Goal: Task Accomplishment & Management: Manage account settings

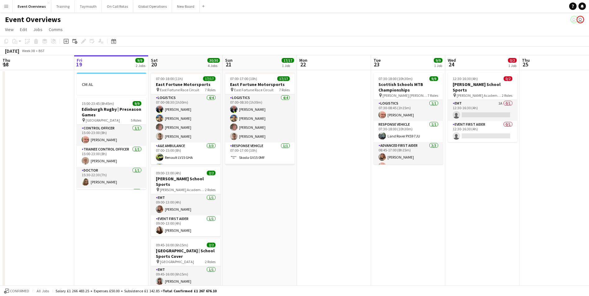
scroll to position [0, 181]
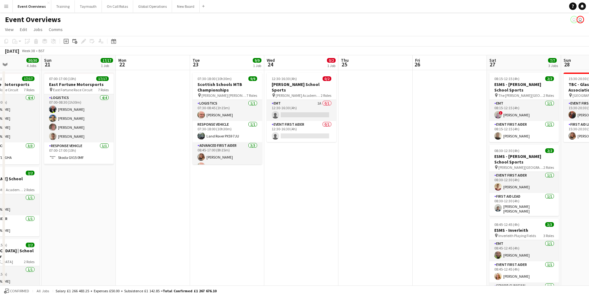
click at [8, 7] on app-icon "Menu" at bounding box center [6, 6] width 5 height 5
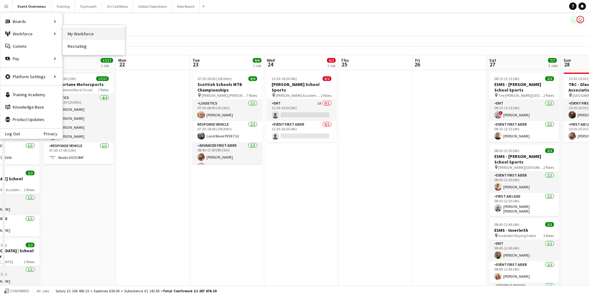
click at [99, 33] on link "My Workforce" at bounding box center [94, 34] width 62 height 12
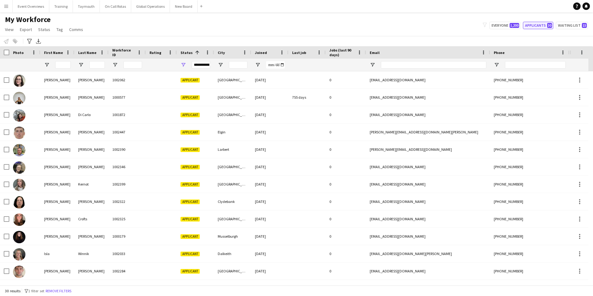
click at [531, 26] on button "Applicants 30" at bounding box center [538, 25] width 30 height 7
click at [91, 64] on input "Last Name Filter Input" at bounding box center [97, 64] width 16 height 7
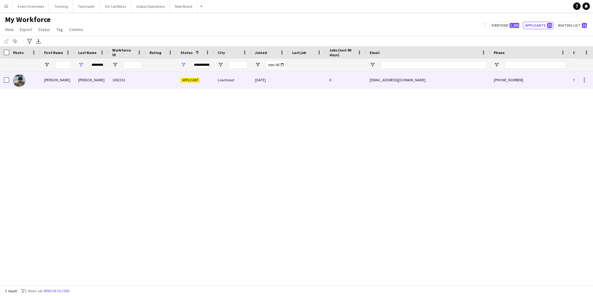
click at [50, 79] on div "[PERSON_NAME]" at bounding box center [57, 79] width 34 height 17
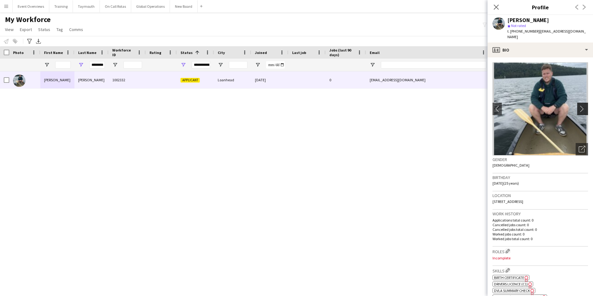
click at [579, 105] on app-icon "chevron-right" at bounding box center [584, 108] width 10 height 7
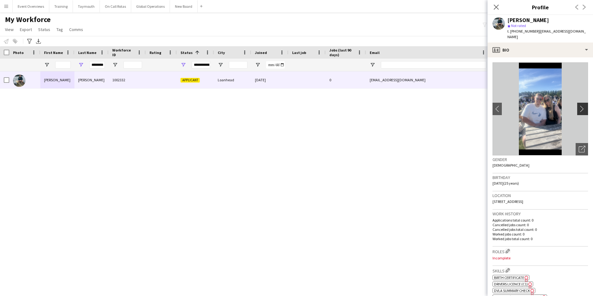
click at [579, 105] on app-icon "chevron-right" at bounding box center [584, 108] width 10 height 7
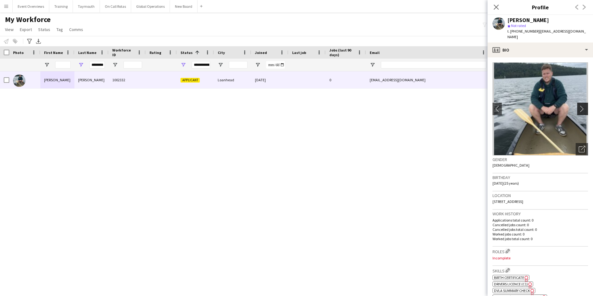
click at [579, 105] on app-icon "chevron-right" at bounding box center [584, 108] width 10 height 7
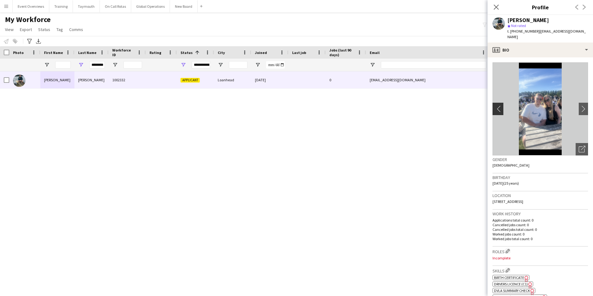
click at [497, 105] on app-icon "chevron-left" at bounding box center [498, 108] width 10 height 7
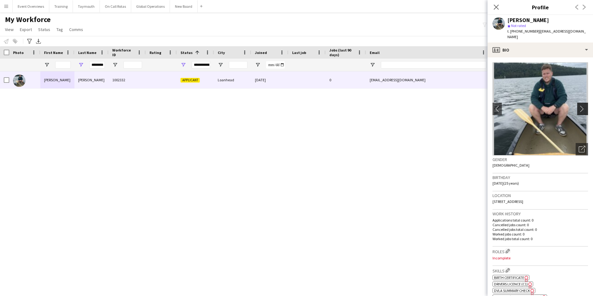
click at [579, 105] on app-icon "chevron-right" at bounding box center [584, 108] width 10 height 7
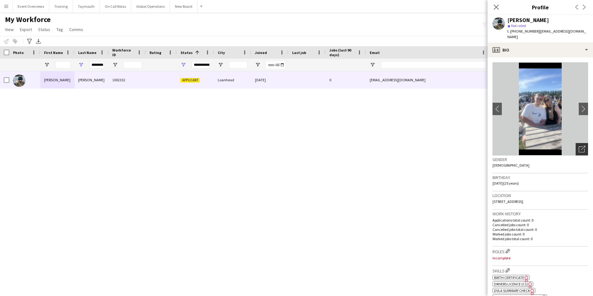
click at [579, 146] on icon "Open photos pop-in" at bounding box center [582, 149] width 7 height 7
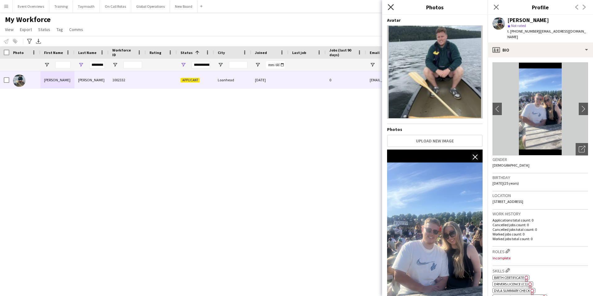
click at [390, 5] on icon "Close pop-in" at bounding box center [391, 7] width 6 height 6
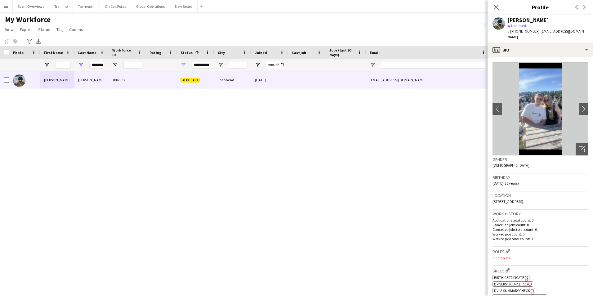
click at [106, 64] on div "********" at bounding box center [91, 65] width 34 height 12
click at [105, 65] on input "********" at bounding box center [97, 64] width 16 height 7
type input "*"
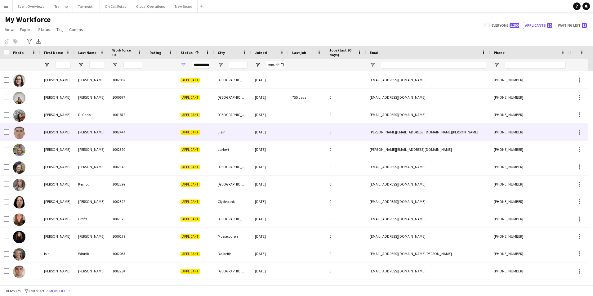
click at [48, 133] on div "[PERSON_NAME]" at bounding box center [57, 131] width 34 height 17
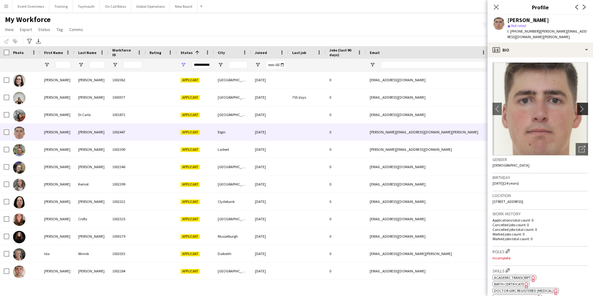
click at [579, 105] on app-icon "chevron-right" at bounding box center [584, 108] width 10 height 7
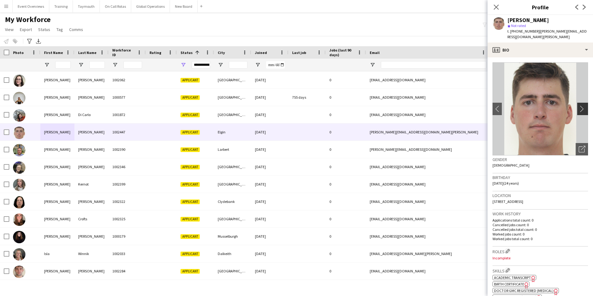
click at [579, 105] on app-icon "chevron-right" at bounding box center [584, 108] width 10 height 7
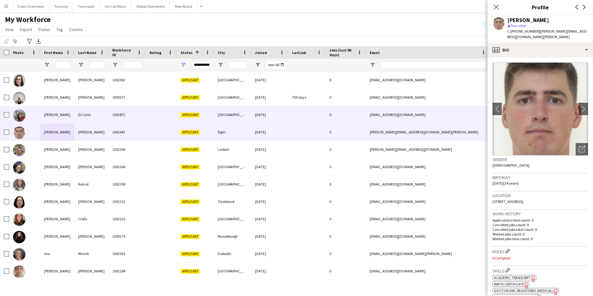
click at [17, 115] on img at bounding box center [19, 115] width 12 height 12
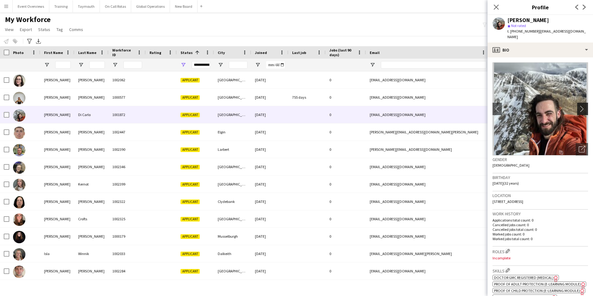
click at [579, 105] on app-icon "chevron-right" at bounding box center [584, 108] width 10 height 7
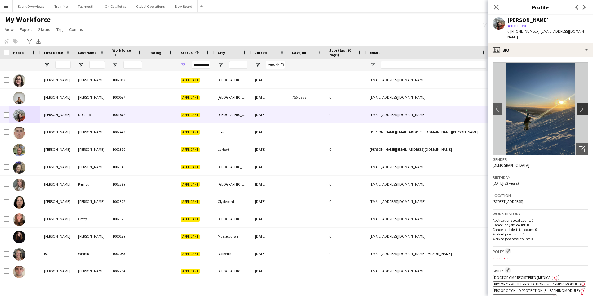
click at [579, 105] on app-icon "chevron-right" at bounding box center [584, 108] width 10 height 7
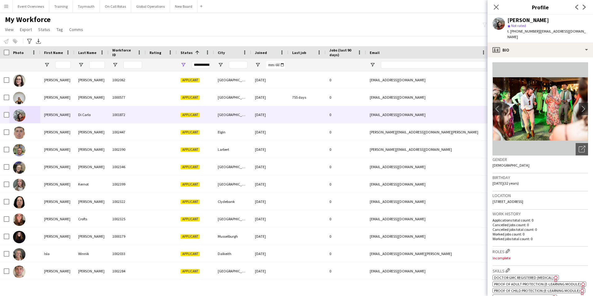
click at [548, 102] on img at bounding box center [541, 108] width 96 height 93
click at [579, 146] on icon "Open photos pop-in" at bounding box center [582, 149] width 7 height 7
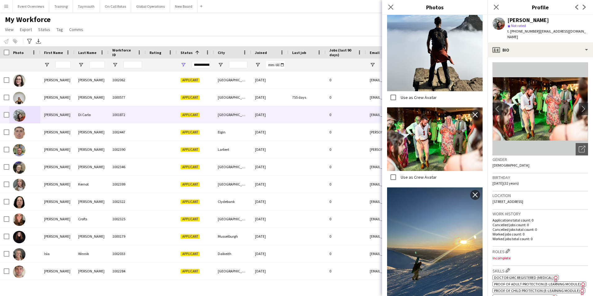
scroll to position [338, 0]
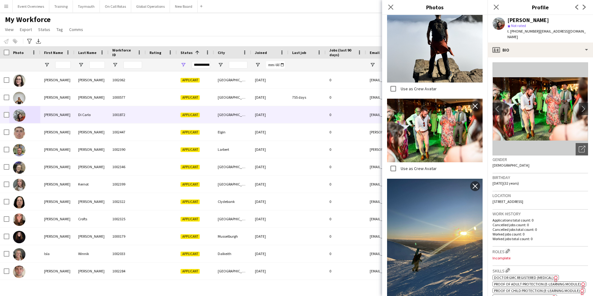
click at [420, 225] on img at bounding box center [435, 243] width 96 height 128
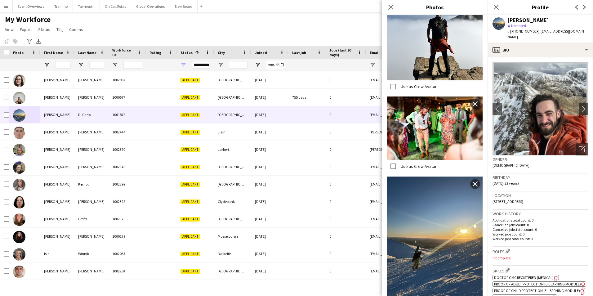
click at [455, 108] on img at bounding box center [435, 128] width 96 height 64
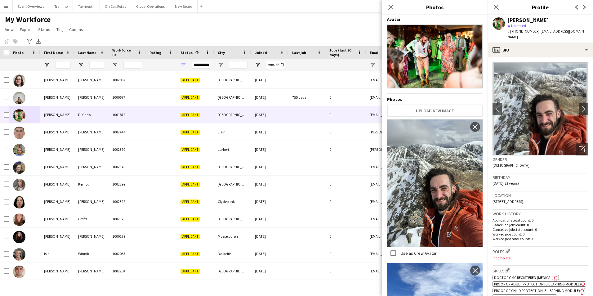
scroll to position [0, 0]
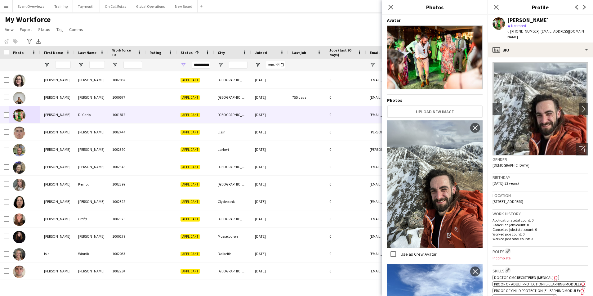
click at [421, 159] on img at bounding box center [435, 184] width 96 height 128
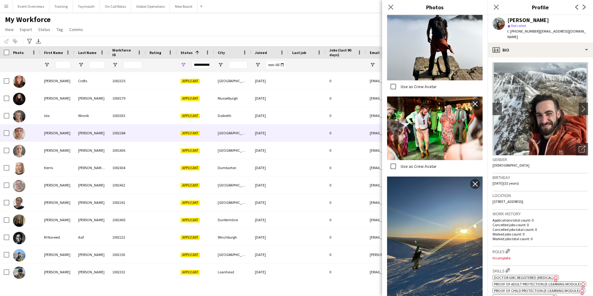
scroll to position [155, 0]
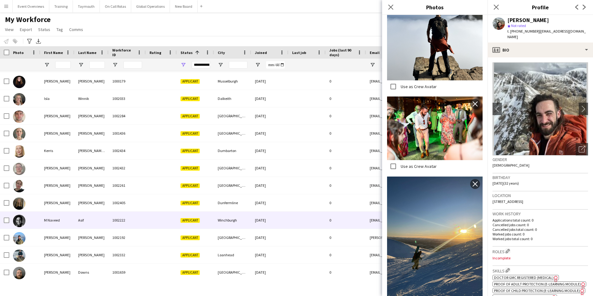
click at [49, 220] on div "M Naveed" at bounding box center [57, 220] width 34 height 17
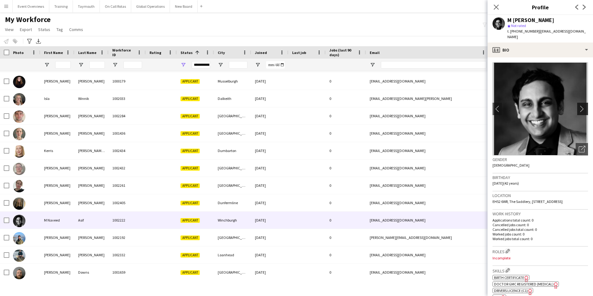
click at [579, 105] on app-icon "chevron-right" at bounding box center [584, 108] width 10 height 7
click at [579, 146] on icon at bounding box center [582, 149] width 6 height 6
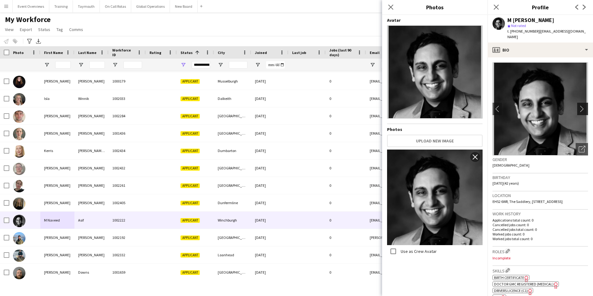
click at [579, 105] on app-icon "chevron-right" at bounding box center [584, 108] width 10 height 7
click at [392, 6] on icon at bounding box center [391, 7] width 6 height 6
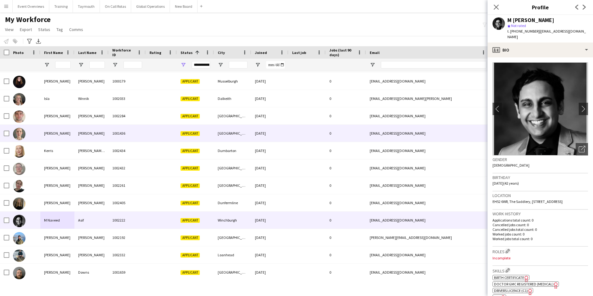
click at [18, 135] on img at bounding box center [19, 134] width 12 height 12
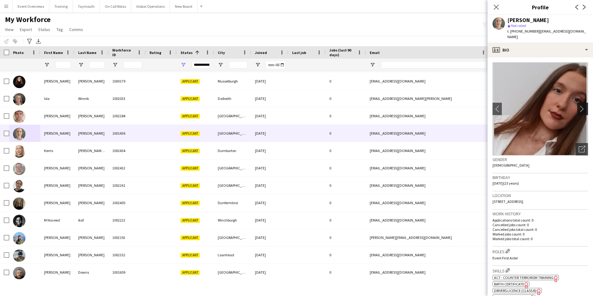
click at [579, 105] on app-icon "chevron-right" at bounding box center [584, 108] width 10 height 7
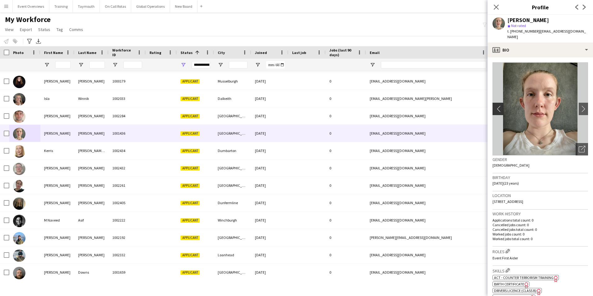
click at [496, 105] on app-icon "chevron-left" at bounding box center [498, 108] width 10 height 7
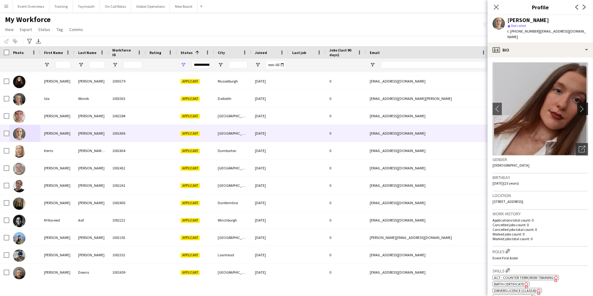
click at [579, 105] on app-icon "chevron-right" at bounding box center [584, 108] width 10 height 7
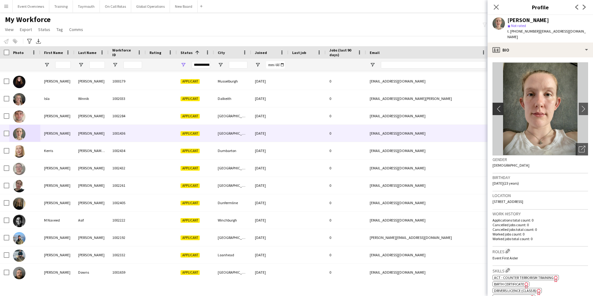
click at [498, 105] on app-icon "chevron-left" at bounding box center [498, 108] width 10 height 7
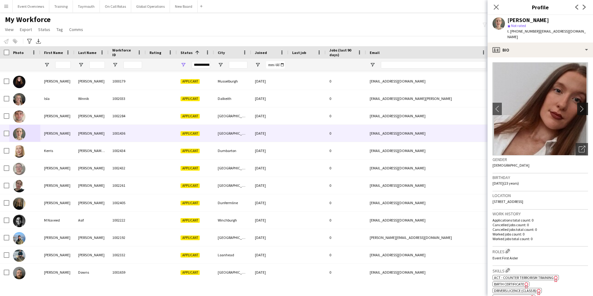
click at [579, 105] on app-icon "chevron-right" at bounding box center [584, 108] width 10 height 7
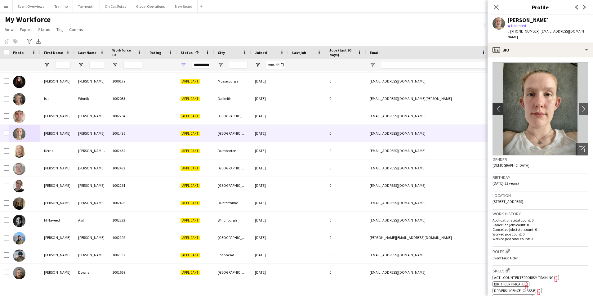
click at [497, 105] on app-icon "chevron-left" at bounding box center [498, 108] width 10 height 7
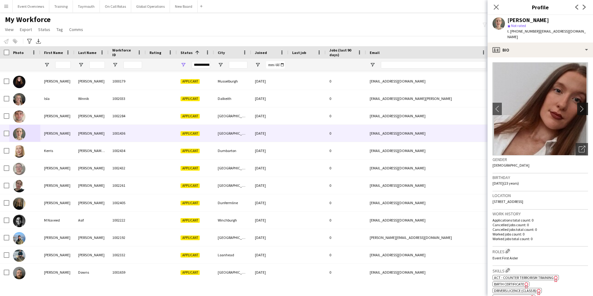
click at [579, 105] on app-icon "chevron-right" at bounding box center [584, 108] width 10 height 7
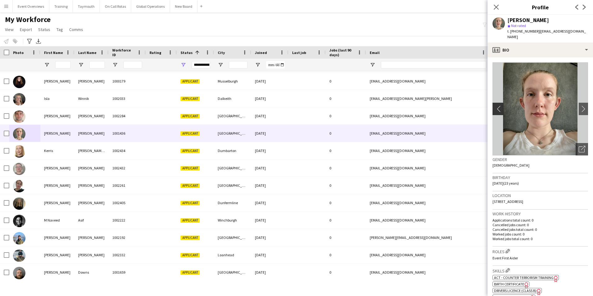
click at [496, 105] on app-icon "chevron-left" at bounding box center [498, 108] width 10 height 7
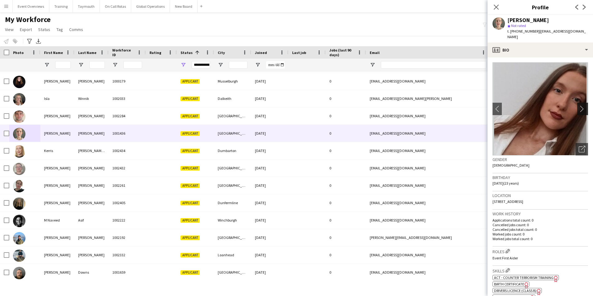
click at [579, 105] on app-icon "chevron-right" at bounding box center [584, 108] width 10 height 7
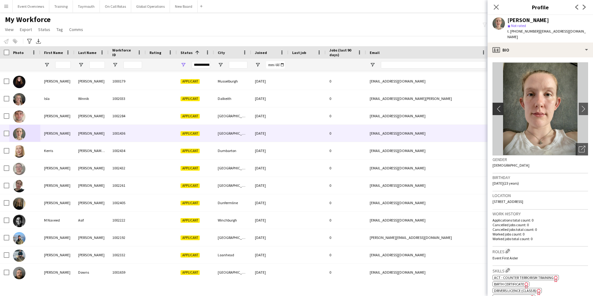
click at [497, 105] on app-icon "chevron-left" at bounding box center [498, 108] width 10 height 7
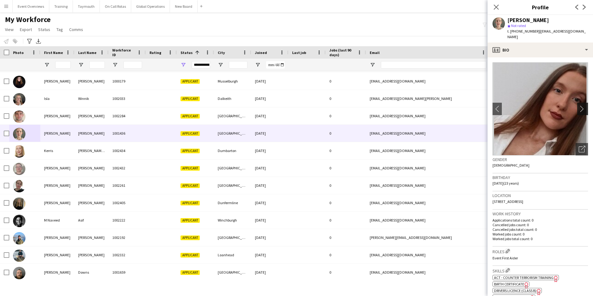
click at [579, 105] on app-icon "chevron-right" at bounding box center [584, 108] width 10 height 7
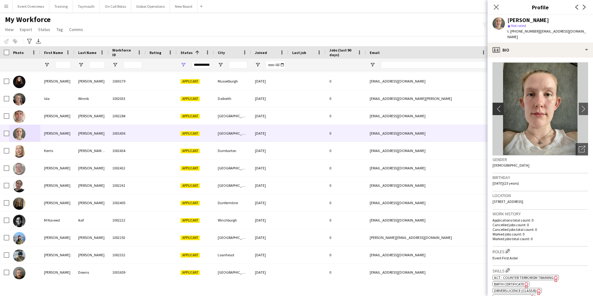
click at [499, 105] on app-icon "chevron-left" at bounding box center [498, 108] width 10 height 7
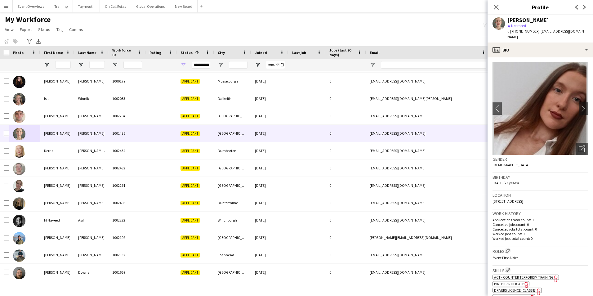
scroll to position [0, 0]
click at [62, 64] on input "First Name Filter Input" at bounding box center [63, 64] width 16 height 7
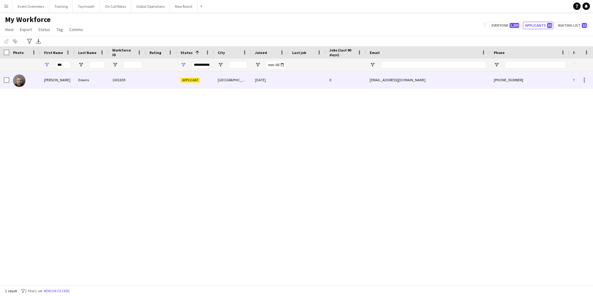
click at [52, 79] on div "[PERSON_NAME]" at bounding box center [57, 79] width 34 height 17
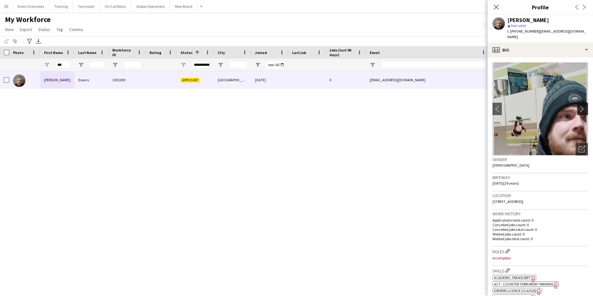
click at [579, 105] on app-icon "chevron-right" at bounding box center [584, 108] width 10 height 7
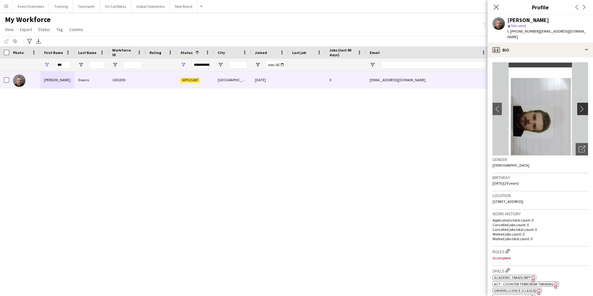
click at [579, 105] on app-icon "chevron-right" at bounding box center [584, 108] width 10 height 7
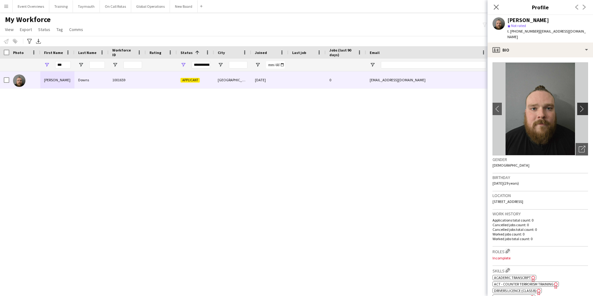
click at [579, 105] on app-icon "chevron-right" at bounding box center [584, 108] width 10 height 7
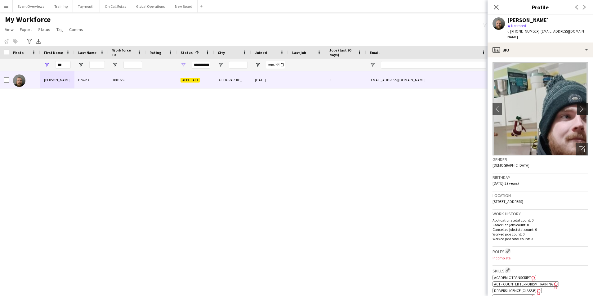
click at [579, 105] on app-icon "chevron-right" at bounding box center [584, 108] width 10 height 7
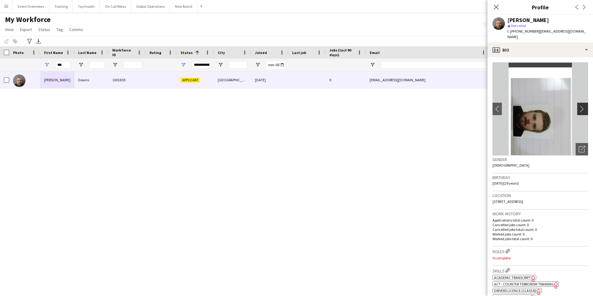
click at [579, 105] on app-icon "chevron-right" at bounding box center [584, 108] width 10 height 7
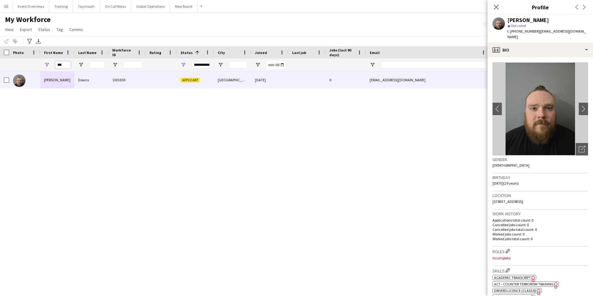
click at [61, 65] on input "***" at bounding box center [63, 64] width 16 height 7
type input "*"
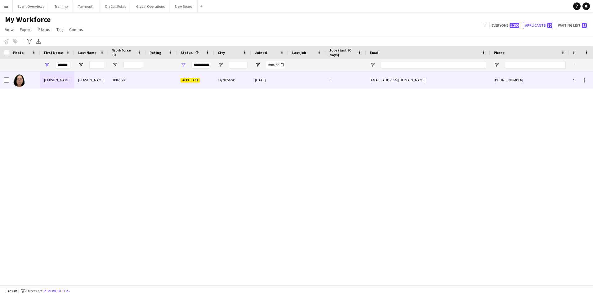
click at [22, 80] on img at bounding box center [19, 80] width 12 height 12
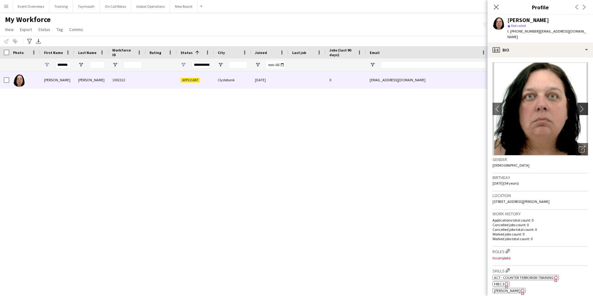
click at [579, 105] on app-icon "chevron-right" at bounding box center [584, 108] width 10 height 7
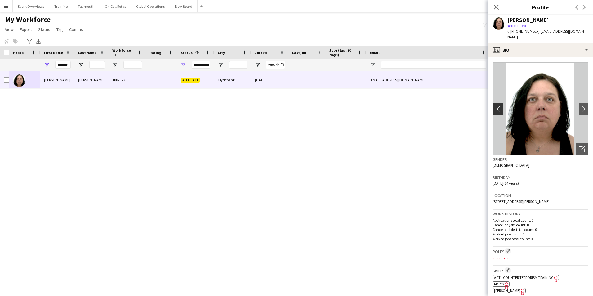
click at [497, 105] on app-icon "chevron-left" at bounding box center [498, 108] width 10 height 7
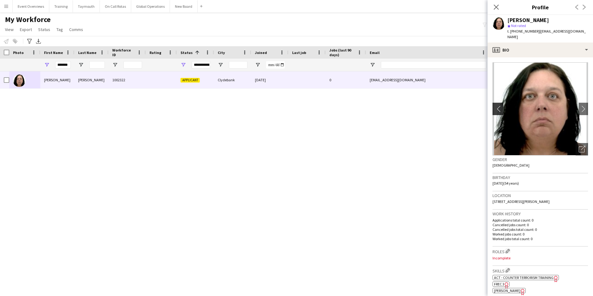
click at [497, 105] on app-icon "chevron-left" at bounding box center [498, 108] width 10 height 7
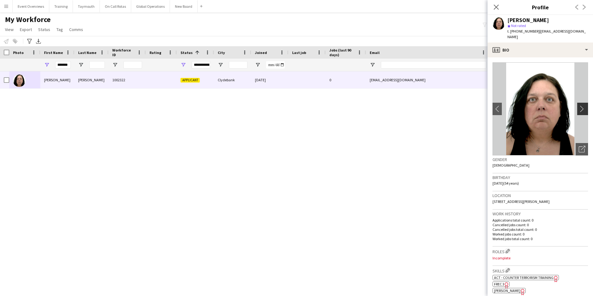
click at [579, 105] on app-icon "chevron-right" at bounding box center [584, 108] width 10 height 7
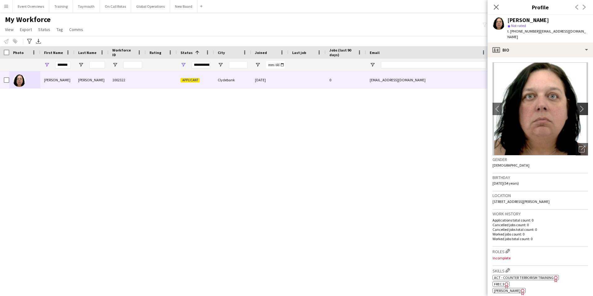
click at [579, 105] on app-icon "chevron-right" at bounding box center [584, 108] width 10 height 7
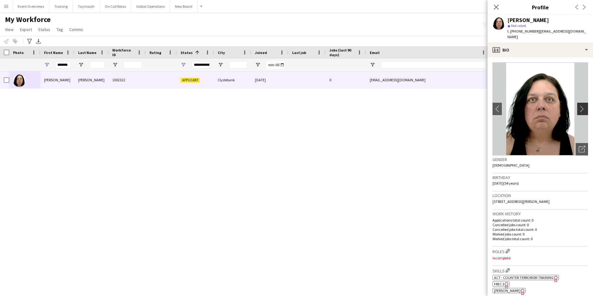
click at [579, 105] on app-icon "chevron-right" at bounding box center [584, 108] width 10 height 7
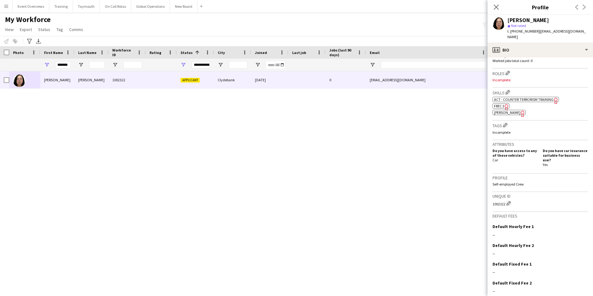
scroll to position [193, 0]
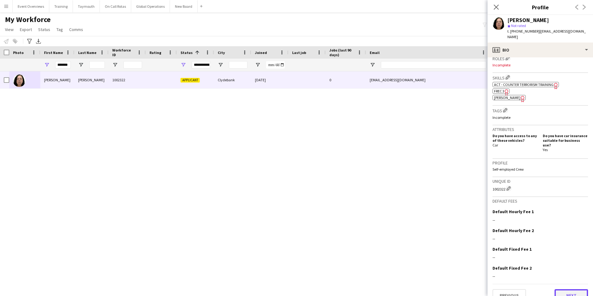
click at [571, 289] on button "Next" at bounding box center [572, 295] width 34 height 12
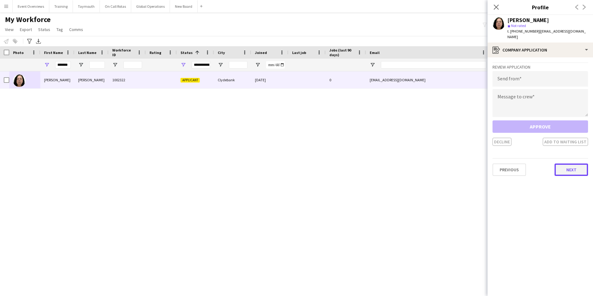
click at [560, 166] on button "Next" at bounding box center [572, 170] width 34 height 12
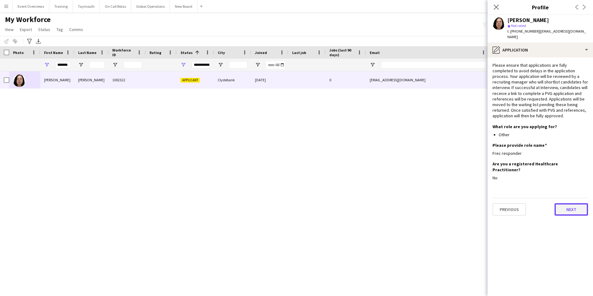
click at [576, 203] on button "Next" at bounding box center [572, 209] width 34 height 12
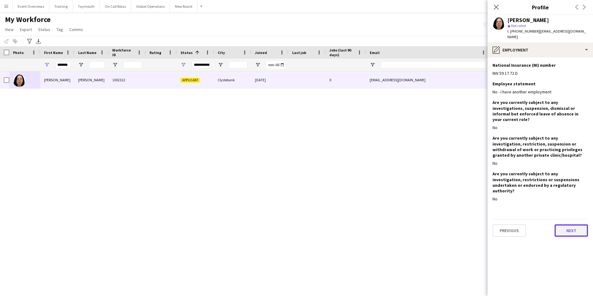
click at [574, 224] on button "Next" at bounding box center [572, 230] width 34 height 12
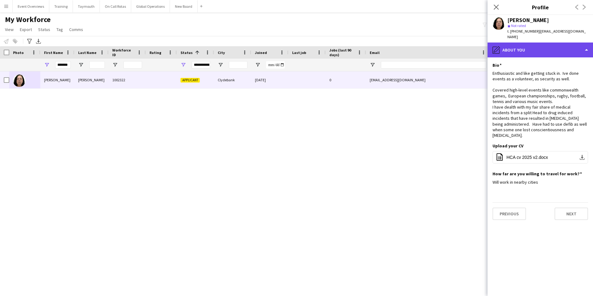
click at [534, 46] on div "pencil4 About you" at bounding box center [540, 50] width 105 height 15
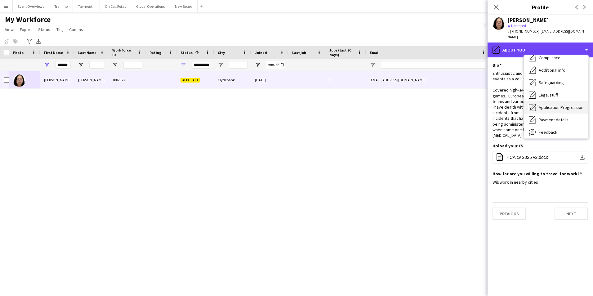
scroll to position [108, 0]
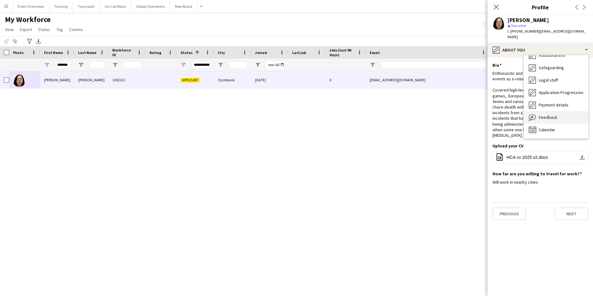
click at [545, 114] on span "Feedback" at bounding box center [548, 117] width 19 height 6
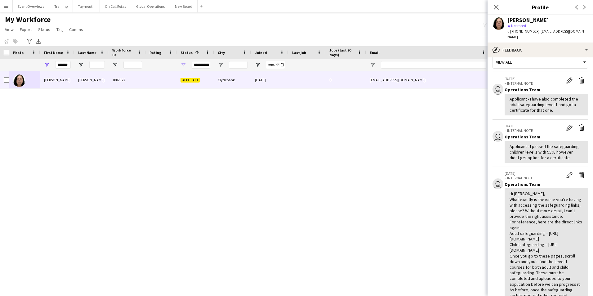
scroll to position [0, 0]
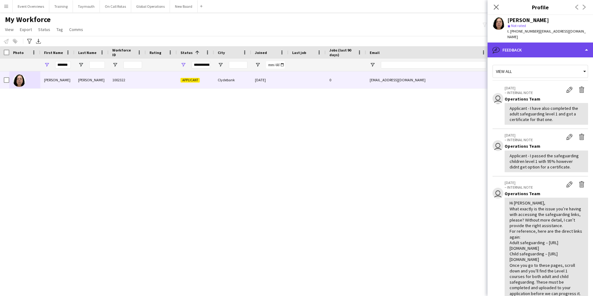
click at [520, 45] on div "bubble-pencil Feedback" at bounding box center [540, 50] width 105 height 15
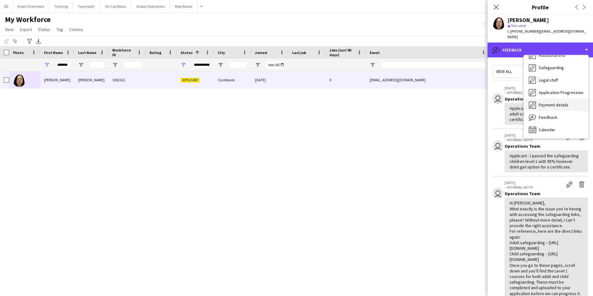
scroll to position [77, 0]
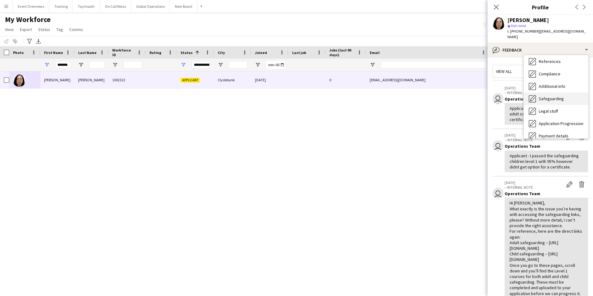
click at [542, 96] on span "Safeguarding" at bounding box center [551, 99] width 25 height 6
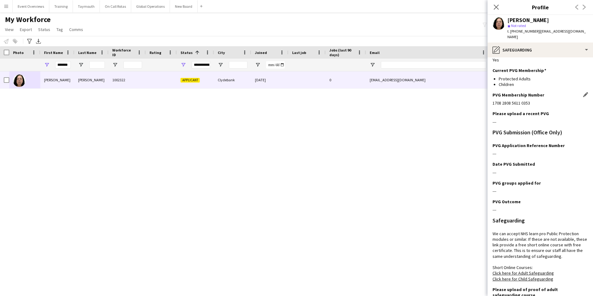
scroll to position [0, 0]
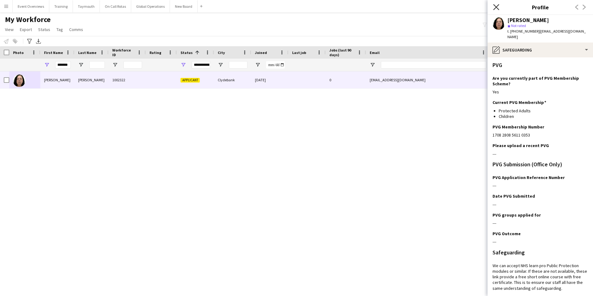
click at [495, 8] on icon "Close pop-in" at bounding box center [496, 7] width 6 height 6
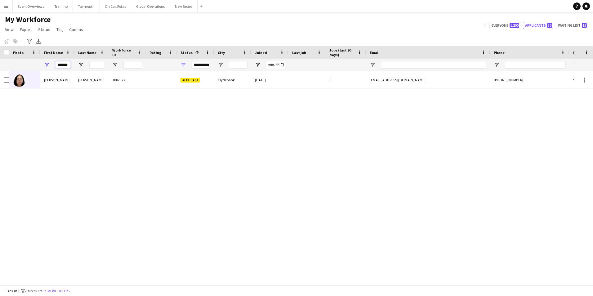
click at [69, 65] on input "*******" at bounding box center [63, 64] width 16 height 7
type input "*"
click at [43, 167] on div "[PERSON_NAME] 1002425 Applicant [GEOGRAPHIC_DATA] [DATE] 0 [EMAIL_ADDRESS][DOMA…" at bounding box center [287, 175] width 575 height 209
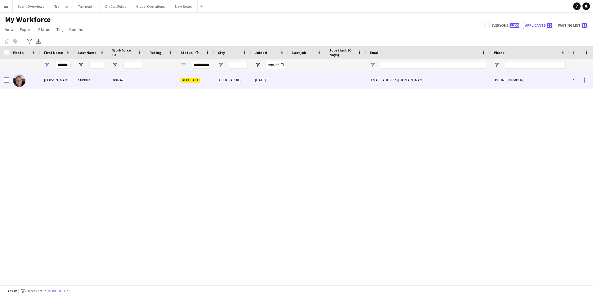
click at [47, 79] on div "[PERSON_NAME]" at bounding box center [57, 79] width 34 height 17
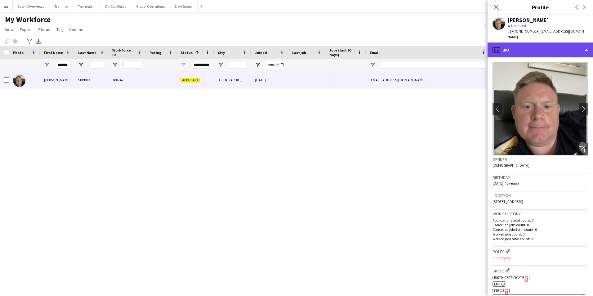
click at [519, 43] on div "profile Bio" at bounding box center [540, 50] width 105 height 15
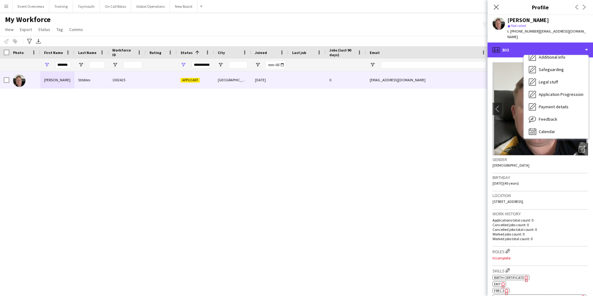
scroll to position [108, 0]
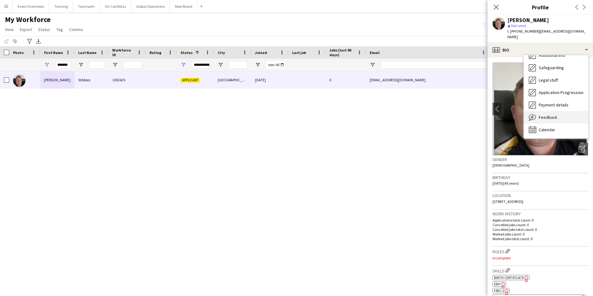
click at [548, 114] on span "Feedback" at bounding box center [548, 117] width 19 height 6
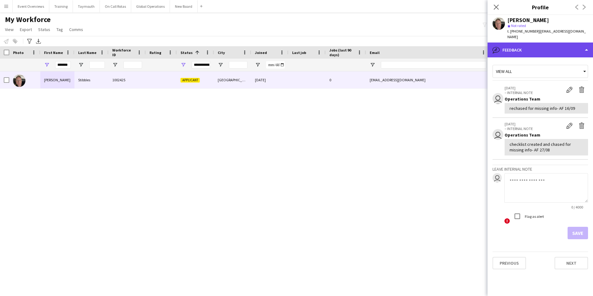
click at [522, 46] on div "bubble-pencil Feedback" at bounding box center [540, 50] width 105 height 15
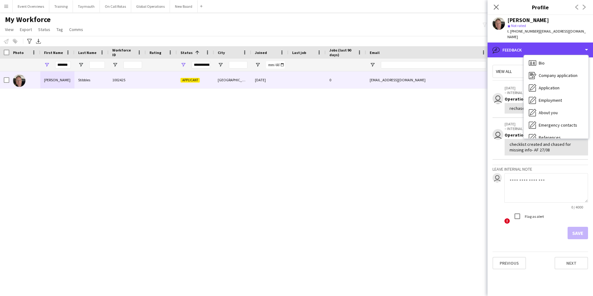
scroll to position [0, 0]
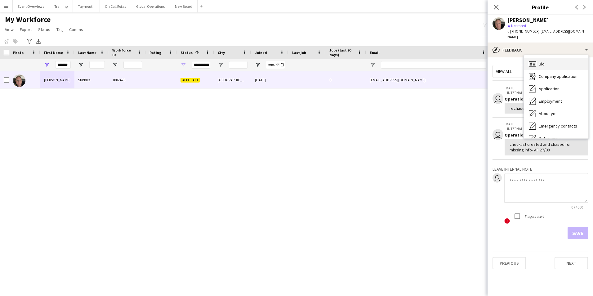
click at [542, 61] on span "Bio" at bounding box center [542, 64] width 6 height 6
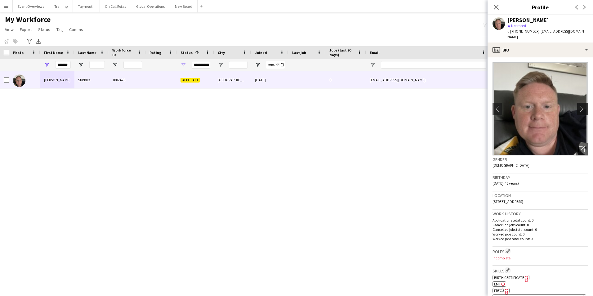
click at [579, 105] on app-icon "chevron-right" at bounding box center [584, 108] width 10 height 7
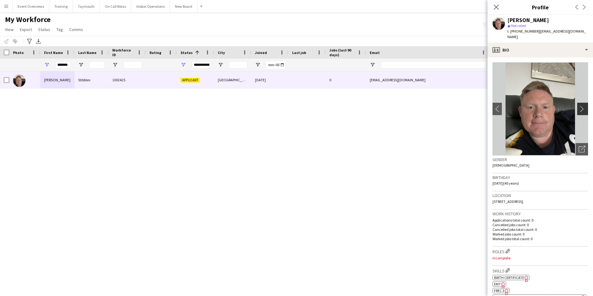
click at [579, 105] on app-icon "chevron-right" at bounding box center [584, 108] width 10 height 7
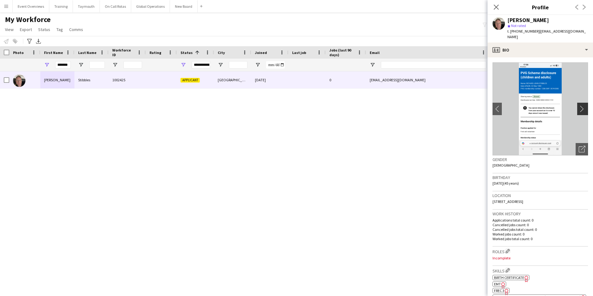
click at [579, 105] on app-icon "chevron-right" at bounding box center [584, 108] width 10 height 7
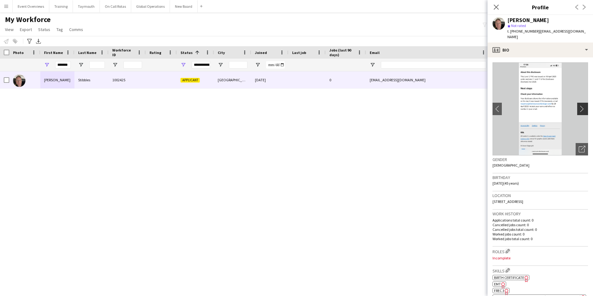
click at [579, 105] on app-icon "chevron-right" at bounding box center [584, 108] width 10 height 7
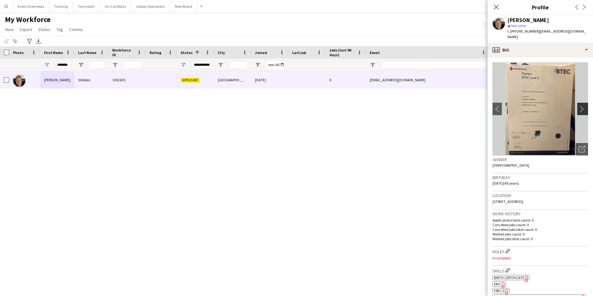
click at [579, 105] on app-icon "chevron-right" at bounding box center [584, 108] width 10 height 7
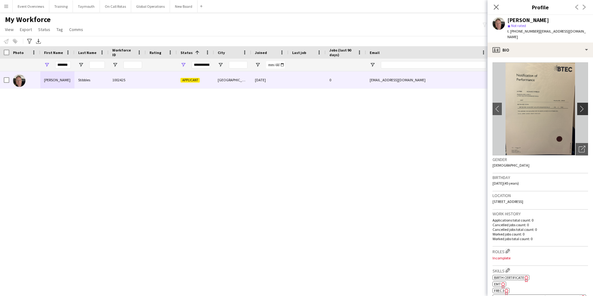
click at [579, 105] on app-icon "chevron-right" at bounding box center [584, 108] width 10 height 7
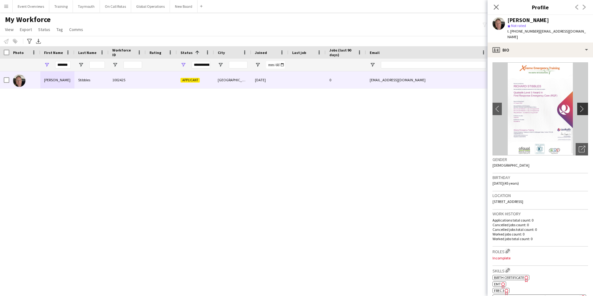
click at [579, 105] on app-icon "chevron-right" at bounding box center [584, 108] width 10 height 7
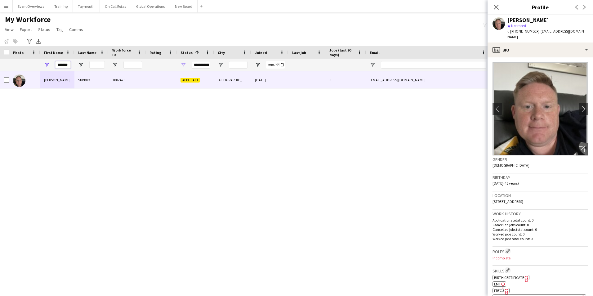
click at [66, 66] on input "*******" at bounding box center [63, 64] width 16 height 7
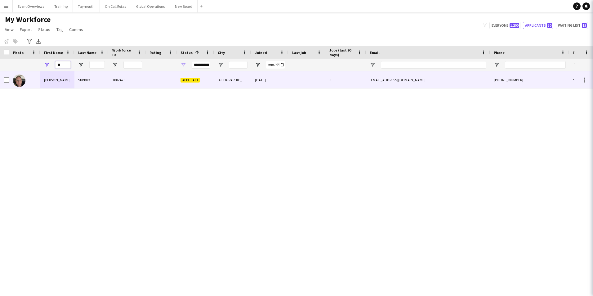
type input "*"
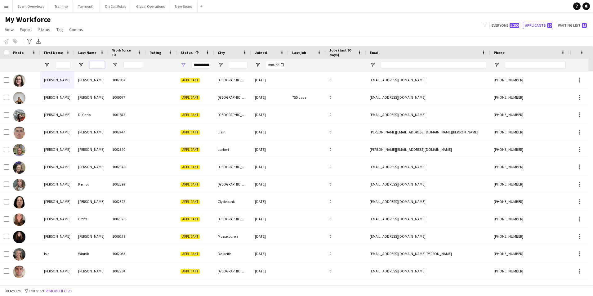
click at [97, 66] on input "Last Name Filter Input" at bounding box center [97, 64] width 16 height 7
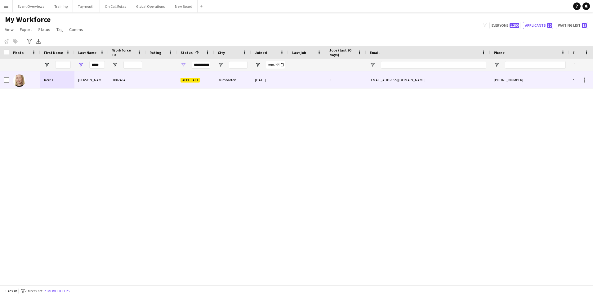
click at [42, 79] on div "Kerris" at bounding box center [57, 79] width 34 height 17
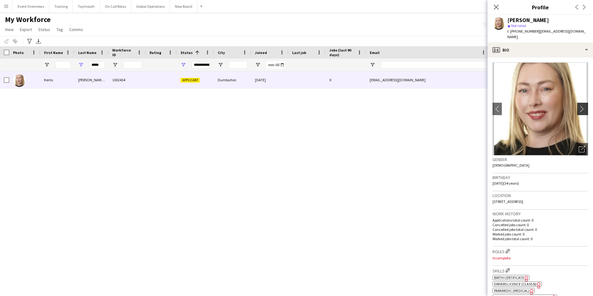
click at [580, 105] on app-icon "chevron-right" at bounding box center [584, 108] width 10 height 7
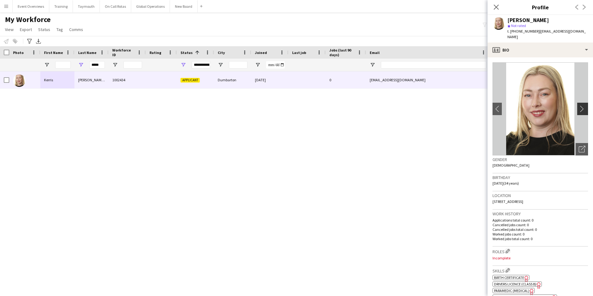
click at [580, 105] on app-icon "chevron-right" at bounding box center [584, 108] width 10 height 7
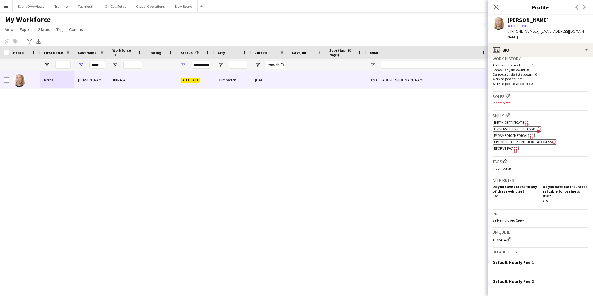
scroll to position [206, 0]
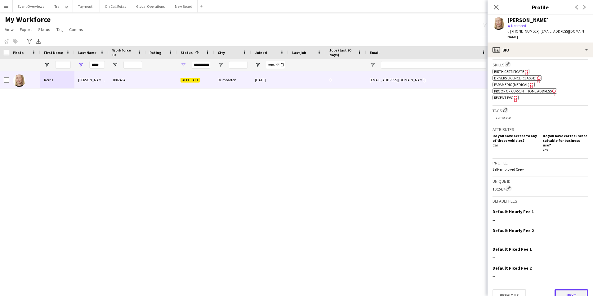
click at [576, 289] on button "Next" at bounding box center [572, 295] width 34 height 12
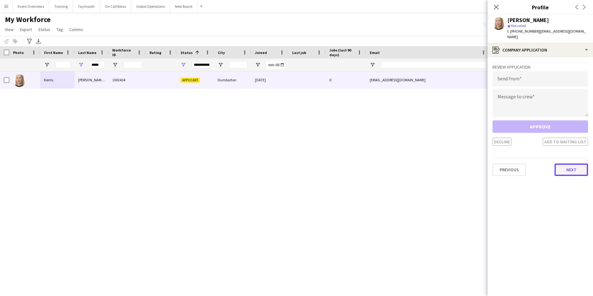
click at [566, 164] on button "Next" at bounding box center [572, 170] width 34 height 12
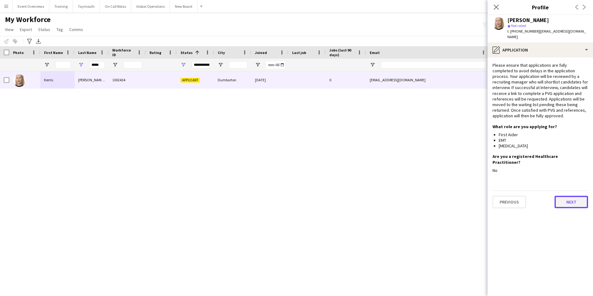
click at [566, 196] on button "Next" at bounding box center [572, 202] width 34 height 12
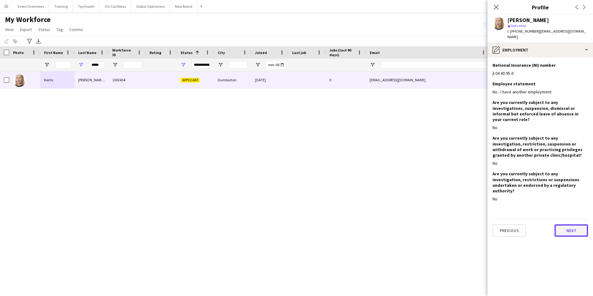
click at [569, 224] on button "Next" at bounding box center [572, 230] width 34 height 12
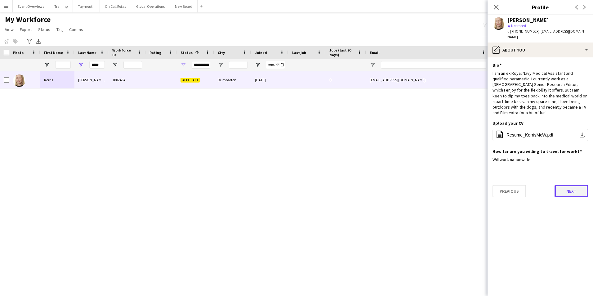
click at [570, 189] on button "Next" at bounding box center [572, 191] width 34 height 12
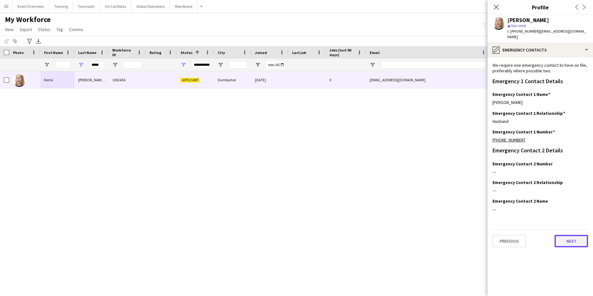
click at [565, 235] on button "Next" at bounding box center [572, 241] width 34 height 12
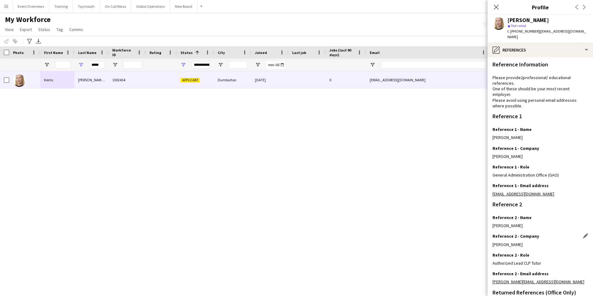
scroll to position [0, 0]
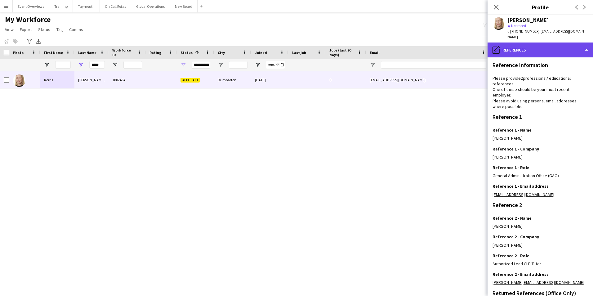
click at [538, 43] on div "pencil4 References" at bounding box center [540, 50] width 105 height 15
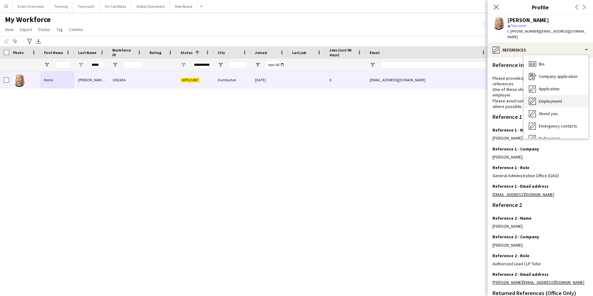
click at [545, 95] on div "Employment Employment" at bounding box center [556, 101] width 65 height 12
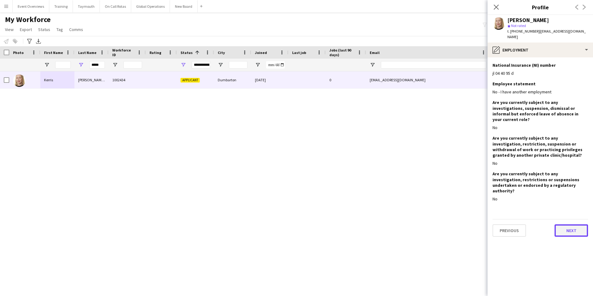
click at [563, 224] on button "Next" at bounding box center [572, 230] width 34 height 12
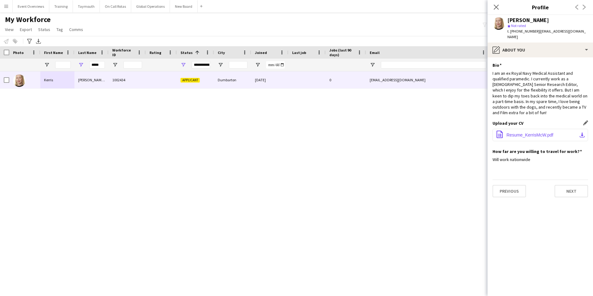
click at [542, 132] on span "Resume_KerrisMcW.pdf" at bounding box center [530, 134] width 47 height 5
click at [101, 67] on input "*****" at bounding box center [97, 64] width 16 height 7
type input "*"
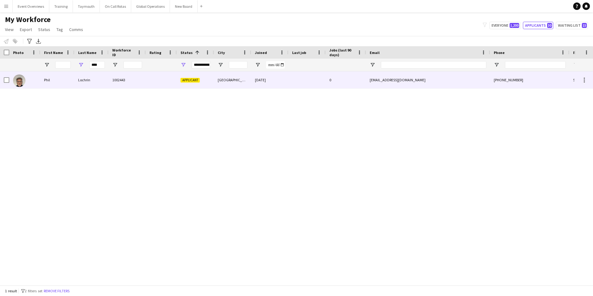
click at [47, 78] on div "Phil" at bounding box center [57, 79] width 34 height 17
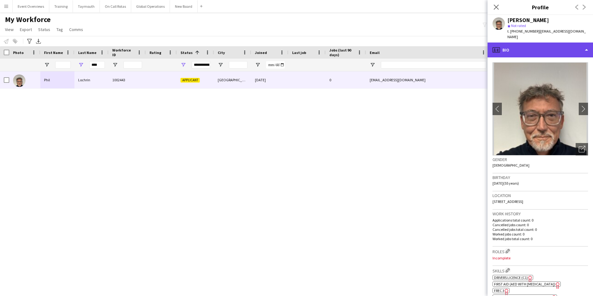
click at [526, 46] on div "profile Bio" at bounding box center [540, 50] width 105 height 15
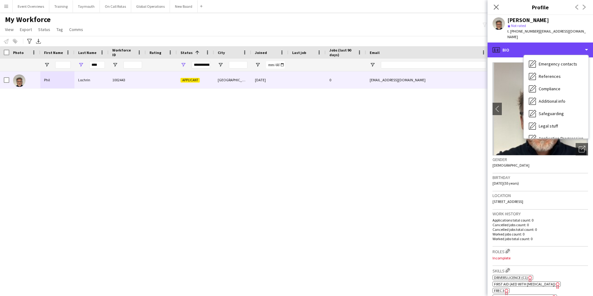
scroll to position [93, 0]
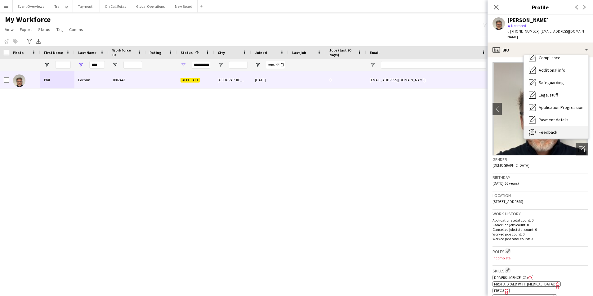
click at [542, 129] on span "Feedback" at bounding box center [548, 132] width 19 height 6
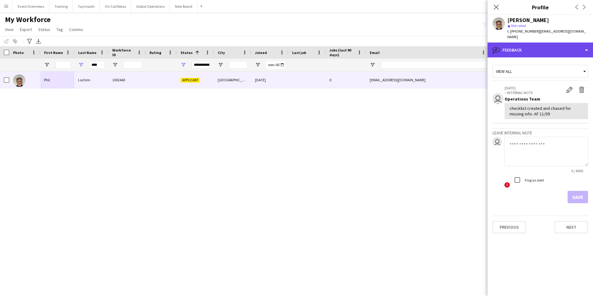
click at [510, 44] on div "bubble-pencil Feedback" at bounding box center [540, 50] width 105 height 15
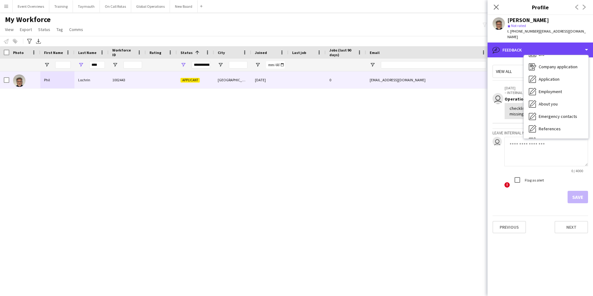
scroll to position [0, 0]
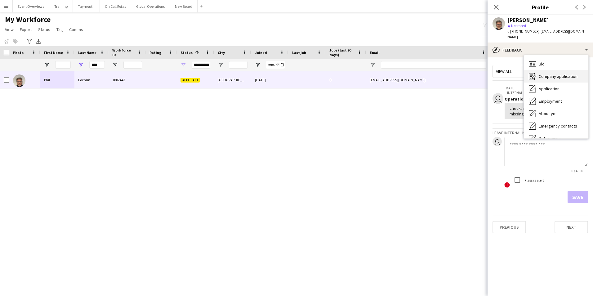
click at [545, 74] on span "Company application" at bounding box center [558, 77] width 39 height 6
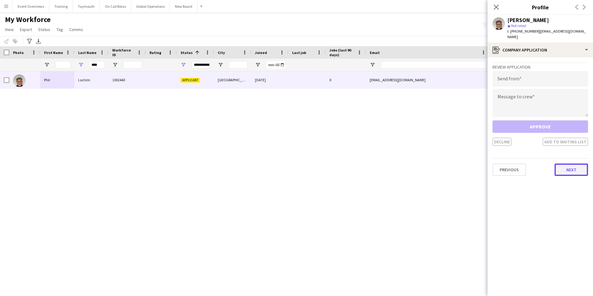
click at [569, 169] on button "Next" at bounding box center [572, 170] width 34 height 12
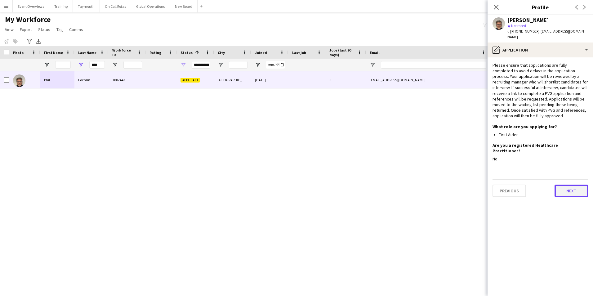
click at [564, 185] on button "Next" at bounding box center [572, 191] width 34 height 12
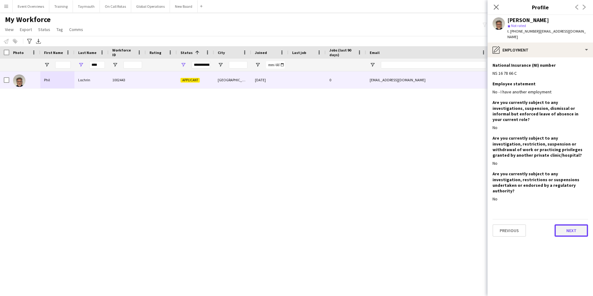
click at [565, 224] on button "Next" at bounding box center [572, 230] width 34 height 12
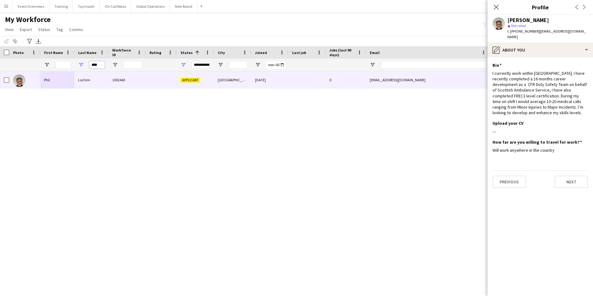
click at [98, 65] on input "****" at bounding box center [97, 64] width 16 height 7
type input "*"
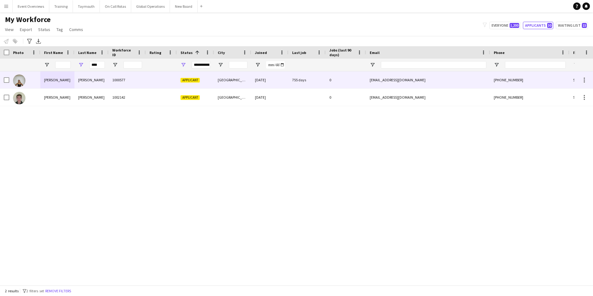
click at [45, 82] on div "[PERSON_NAME]" at bounding box center [57, 79] width 34 height 17
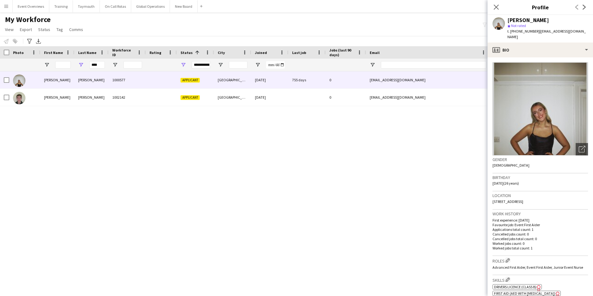
click at [531, 113] on img at bounding box center [541, 108] width 96 height 93
click at [579, 146] on icon "Open photos pop-in" at bounding box center [582, 149] width 7 height 7
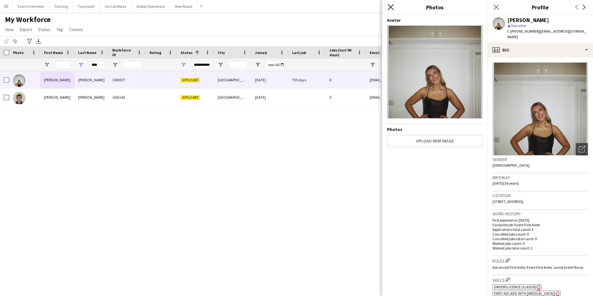
click at [391, 9] on icon "Close pop-in" at bounding box center [391, 7] width 6 height 6
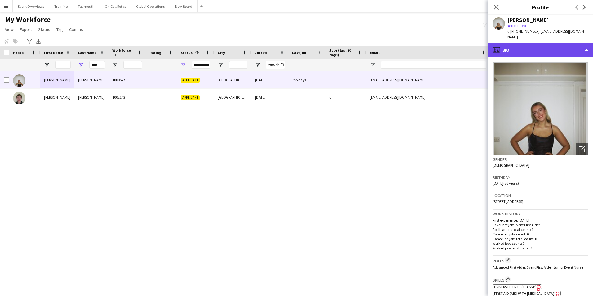
click at [538, 44] on div "profile Bio" at bounding box center [540, 50] width 105 height 15
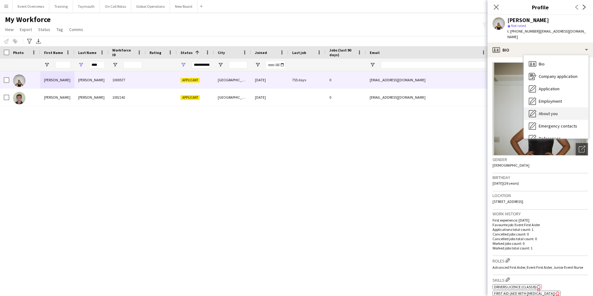
click at [552, 111] on span "About you" at bounding box center [548, 114] width 19 height 6
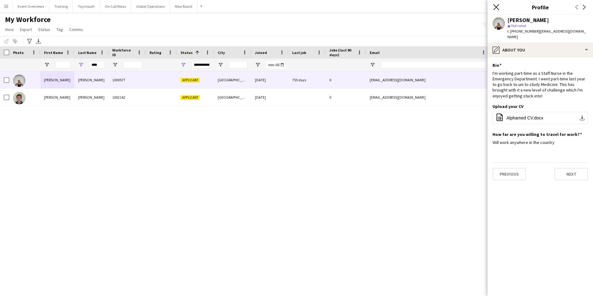
click at [497, 7] on icon "Close pop-in" at bounding box center [496, 7] width 6 height 6
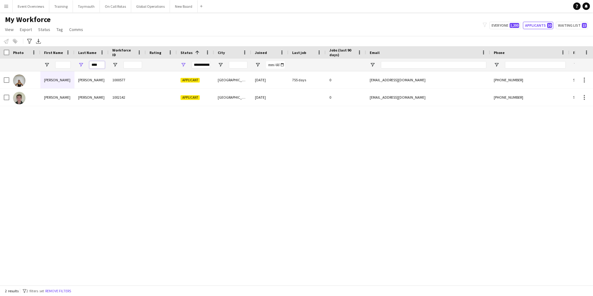
click at [103, 65] on input "****" at bounding box center [97, 64] width 16 height 7
type input "*"
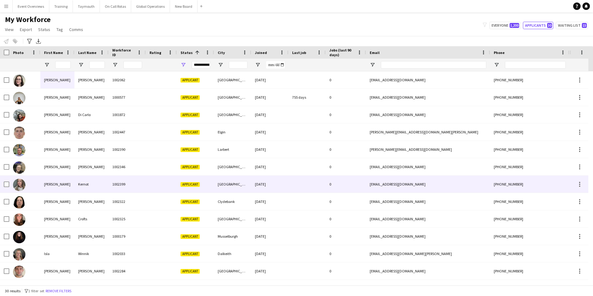
click at [24, 186] on img at bounding box center [19, 185] width 12 height 12
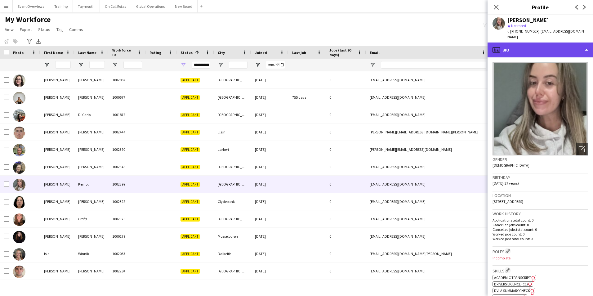
click at [549, 52] on div "profile Bio" at bounding box center [540, 50] width 105 height 15
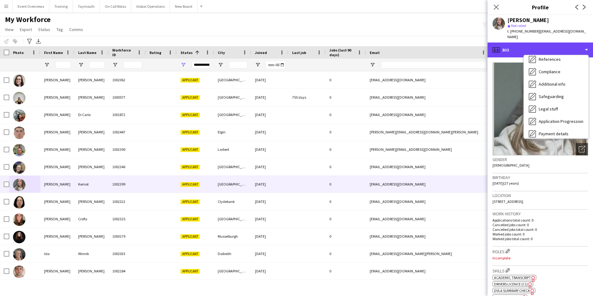
scroll to position [93, 0]
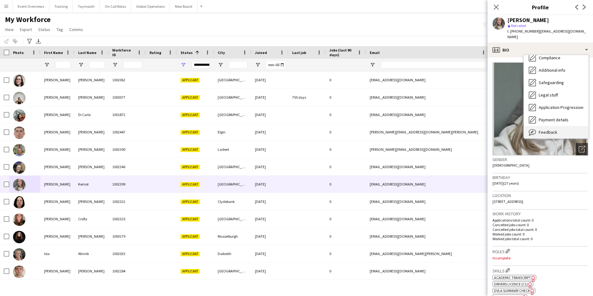
click at [545, 132] on span "Feedback" at bounding box center [548, 132] width 19 height 6
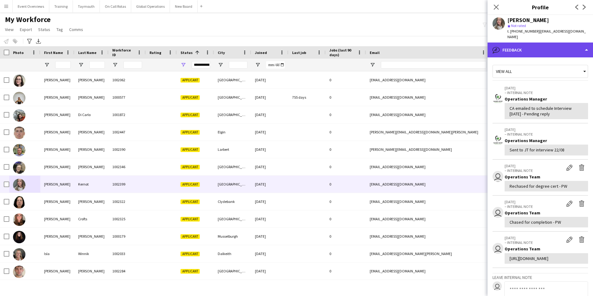
click at [530, 51] on div "bubble-pencil Feedback" at bounding box center [540, 50] width 105 height 15
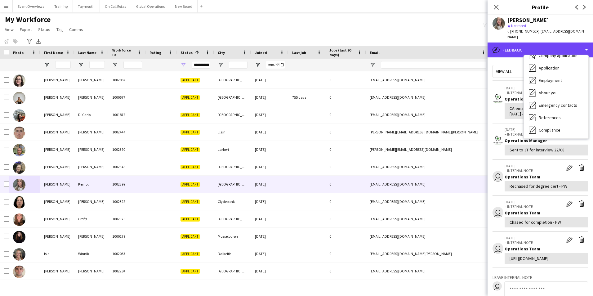
scroll to position [0, 0]
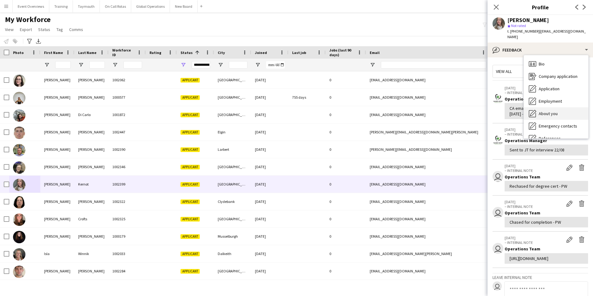
click at [545, 113] on span "About you" at bounding box center [548, 114] width 19 height 6
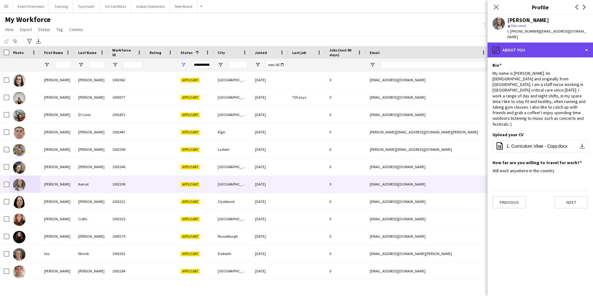
click at [546, 50] on div "pencil4 About you" at bounding box center [540, 50] width 105 height 15
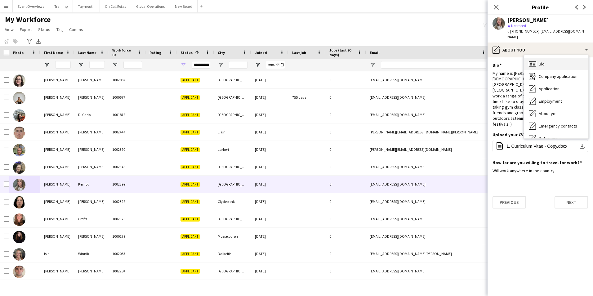
click at [544, 62] on span "Bio" at bounding box center [542, 64] width 6 height 6
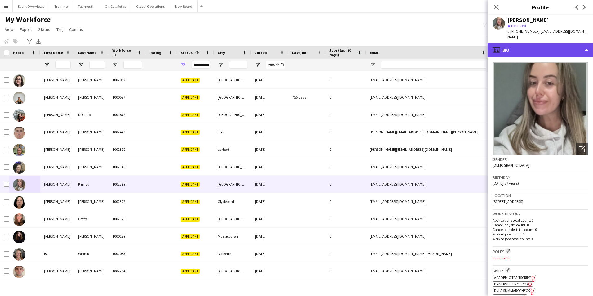
click at [543, 51] on div "profile Bio" at bounding box center [540, 50] width 105 height 15
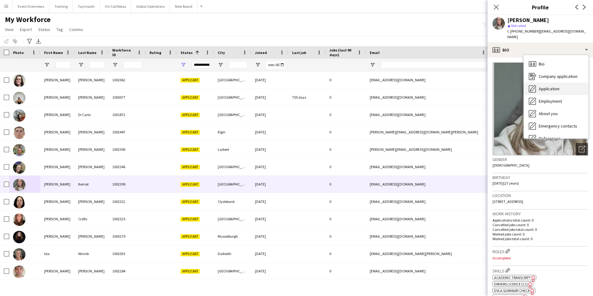
click at [544, 88] on span "Application" at bounding box center [549, 89] width 21 height 6
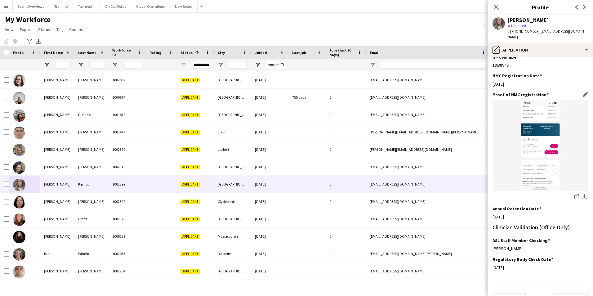
scroll to position [140, 0]
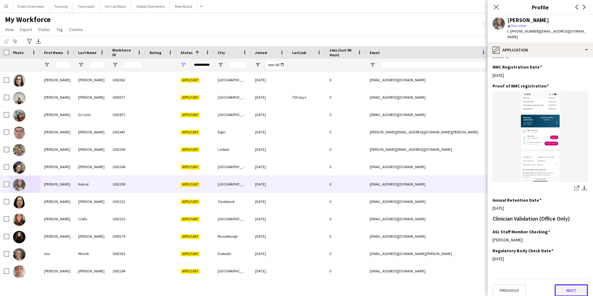
click at [556, 284] on button "Next" at bounding box center [572, 290] width 34 height 12
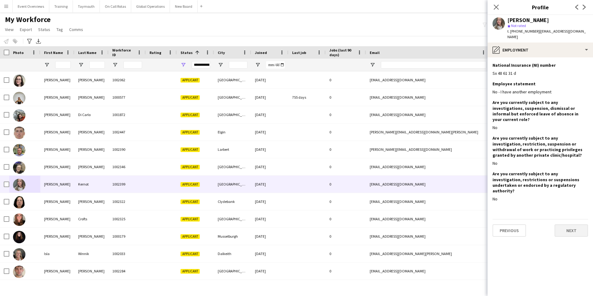
scroll to position [0, 0]
click at [565, 224] on button "Next" at bounding box center [572, 230] width 34 height 12
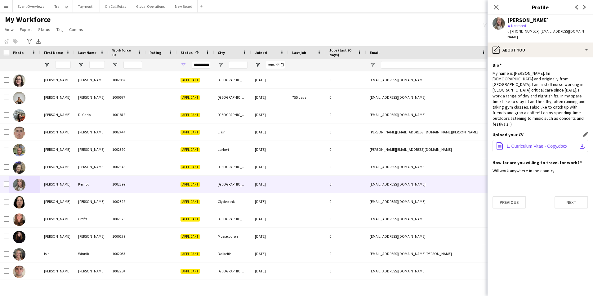
click at [522, 144] on span "1. Curriculum Vitae - Copy.docx" at bounding box center [537, 146] width 61 height 5
click at [280, 23] on div "My Workforce View Views Default view Active Staff Applications - First Aider Ap…" at bounding box center [296, 25] width 593 height 21
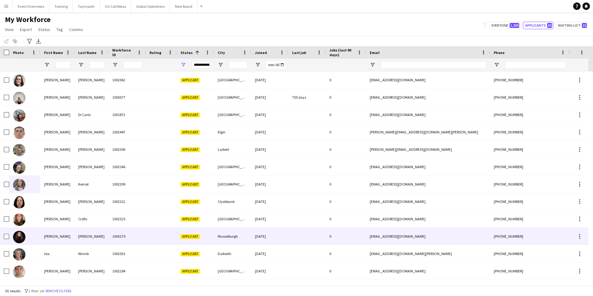
click at [46, 235] on div "[PERSON_NAME]" at bounding box center [57, 236] width 34 height 17
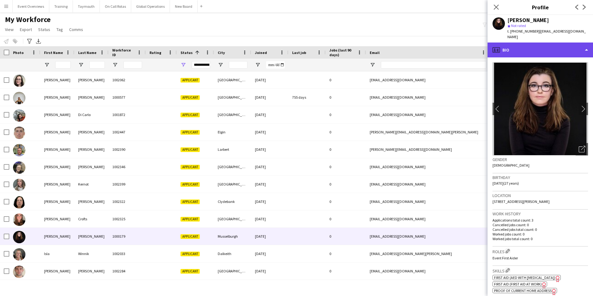
click at [573, 46] on div "profile Bio" at bounding box center [540, 50] width 105 height 15
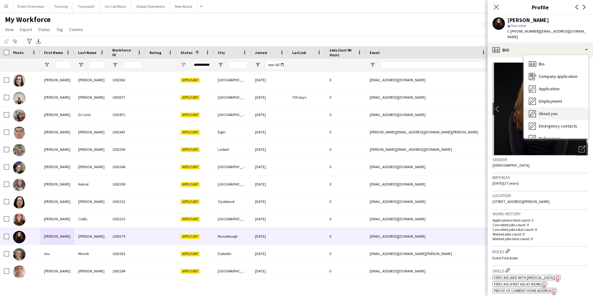
click at [544, 111] on span "About you" at bounding box center [548, 114] width 19 height 6
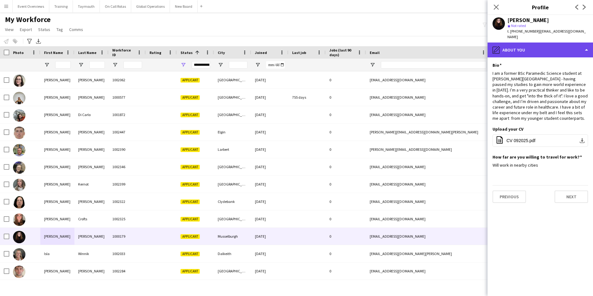
click at [520, 47] on div "pencil4 About you" at bounding box center [540, 50] width 105 height 15
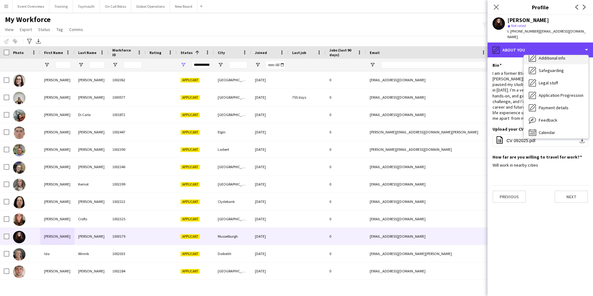
scroll to position [108, 0]
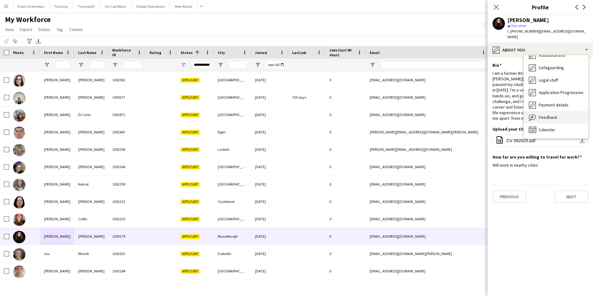
click at [545, 114] on span "Feedback" at bounding box center [548, 117] width 19 height 6
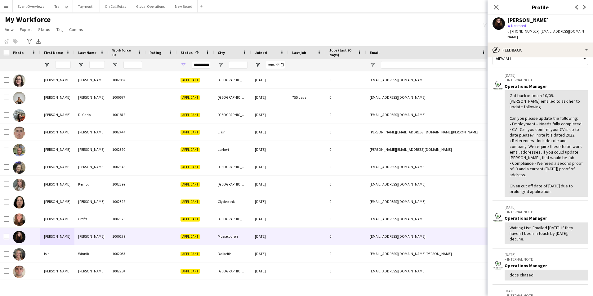
scroll to position [0, 0]
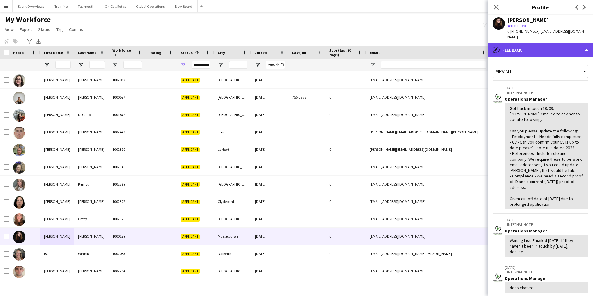
click at [542, 46] on div "bubble-pencil Feedback" at bounding box center [540, 50] width 105 height 15
